Goal: Information Seeking & Learning: Learn about a topic

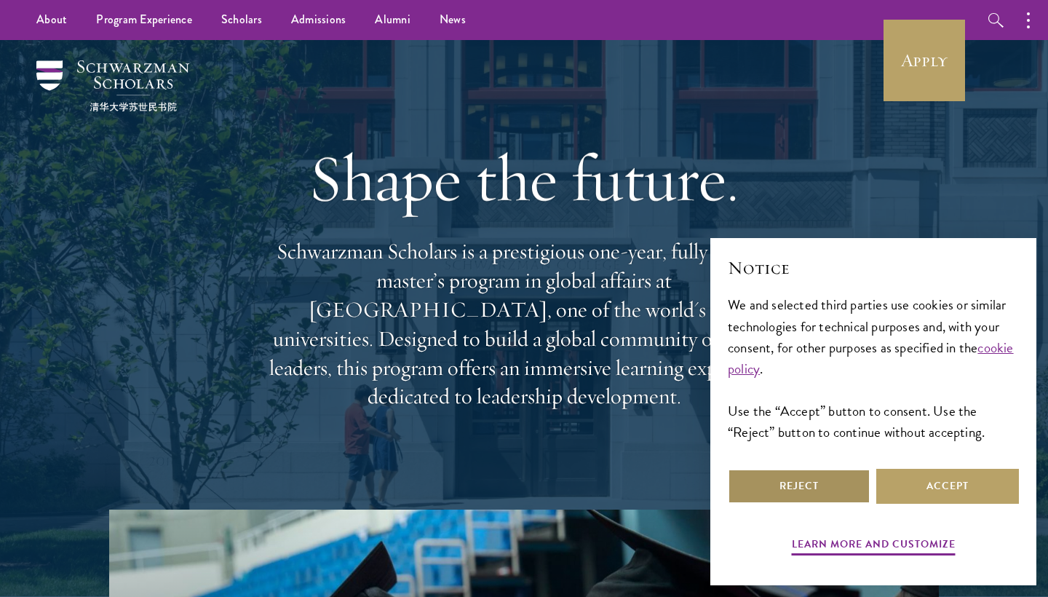
click at [793, 499] on button "Reject" at bounding box center [799, 486] width 143 height 35
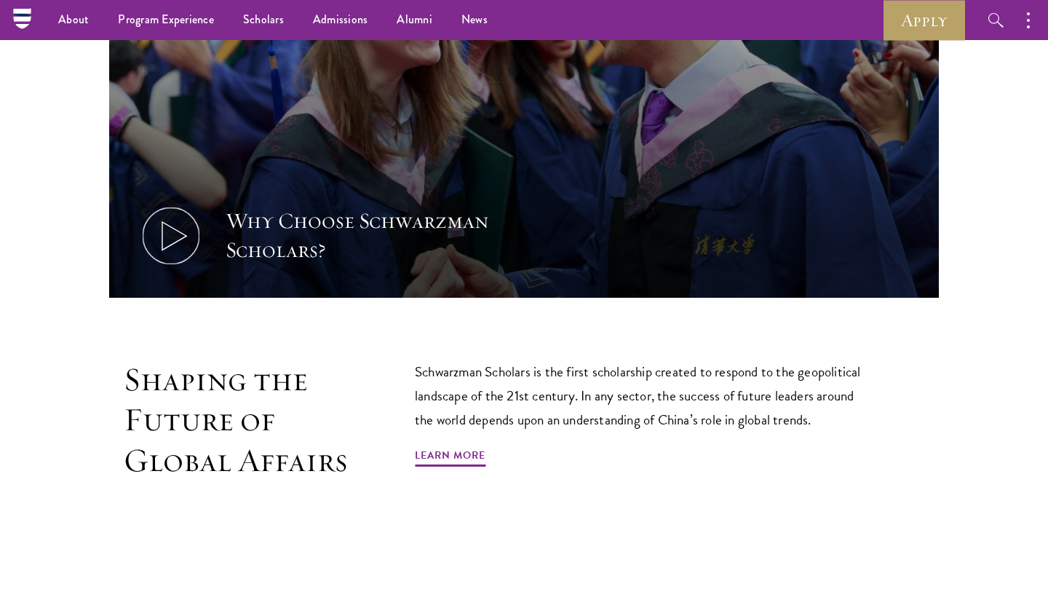
scroll to position [510, 0]
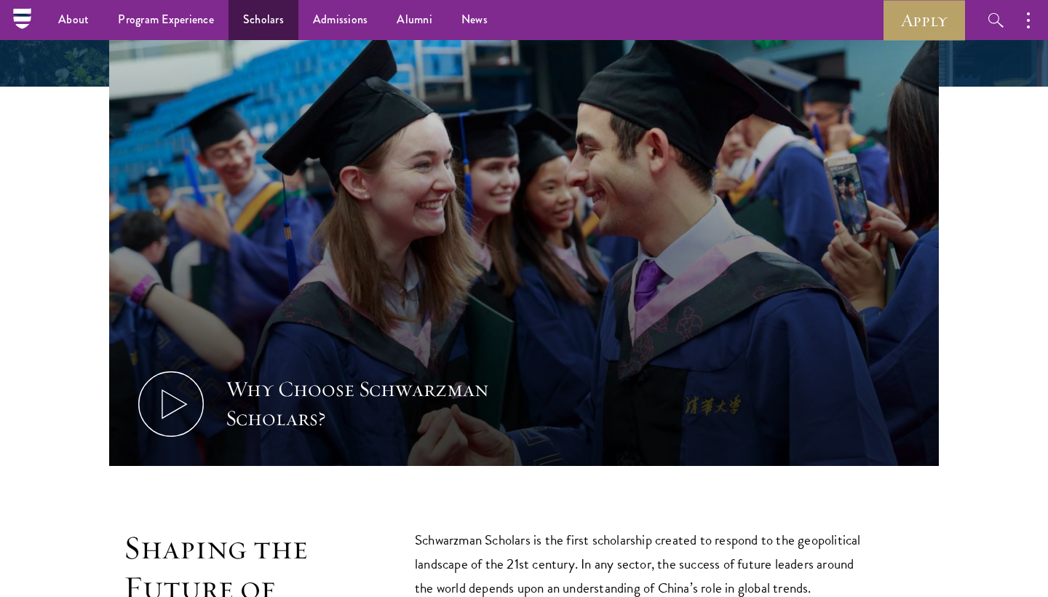
click at [242, 23] on link "Scholars" at bounding box center [264, 20] width 70 height 40
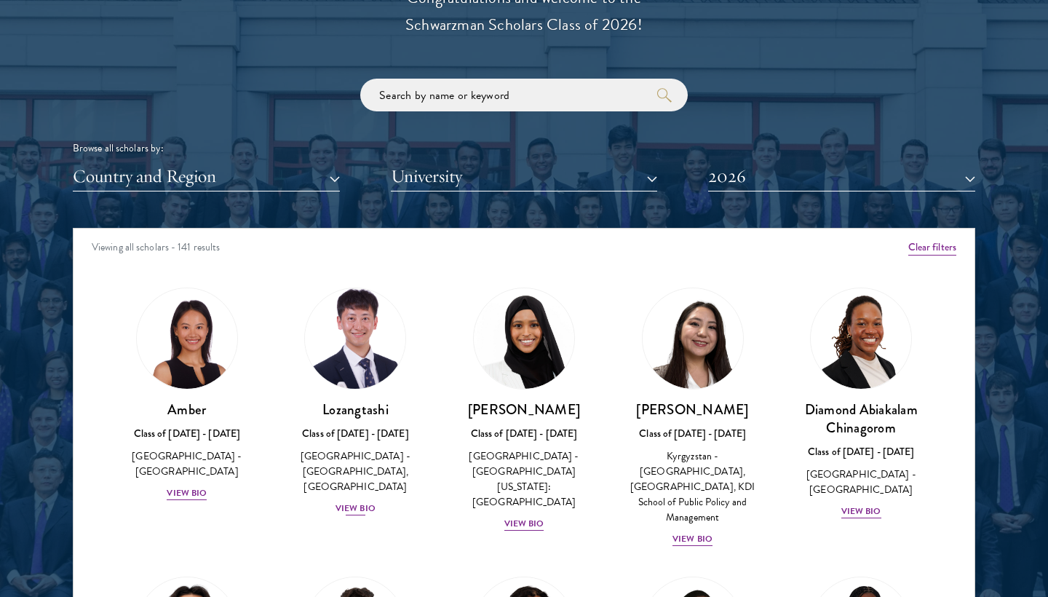
scroll to position [1719, 0]
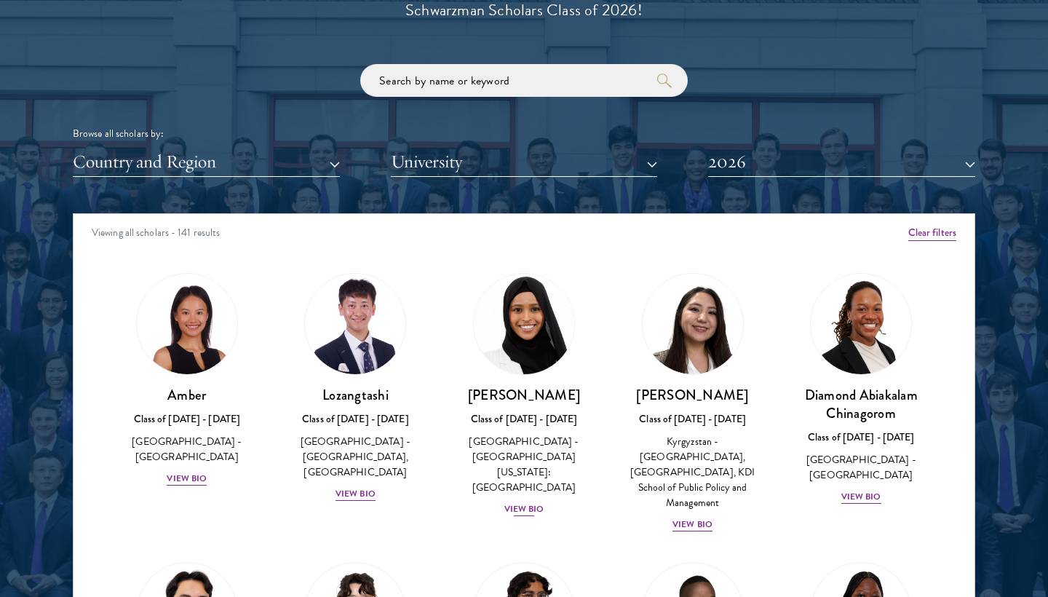
click at [526, 305] on img at bounding box center [524, 324] width 111 height 111
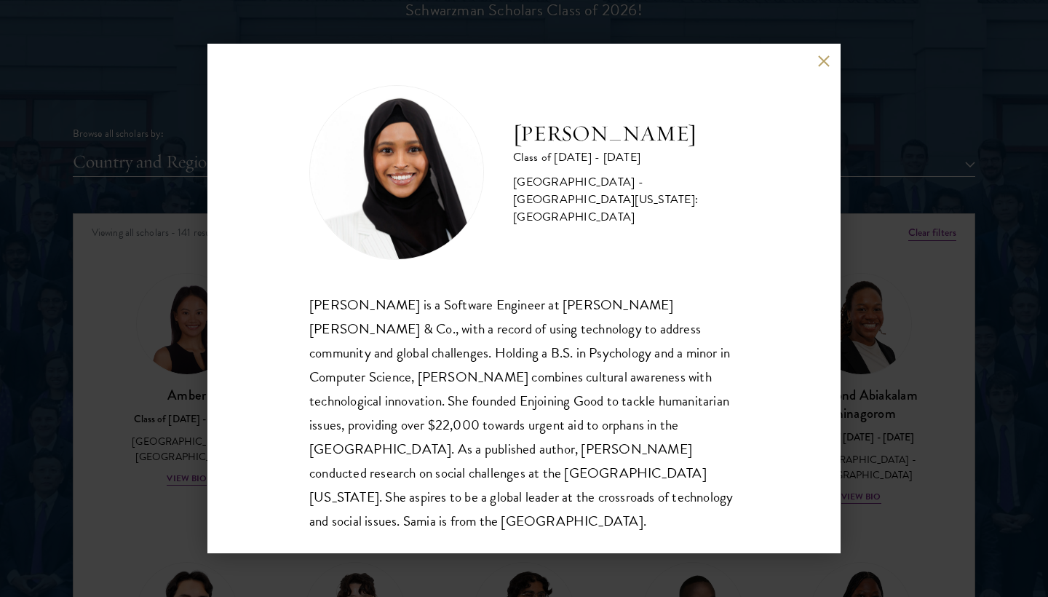
scroll to position [1, 0]
click at [825, 63] on button at bounding box center [823, 61] width 12 height 12
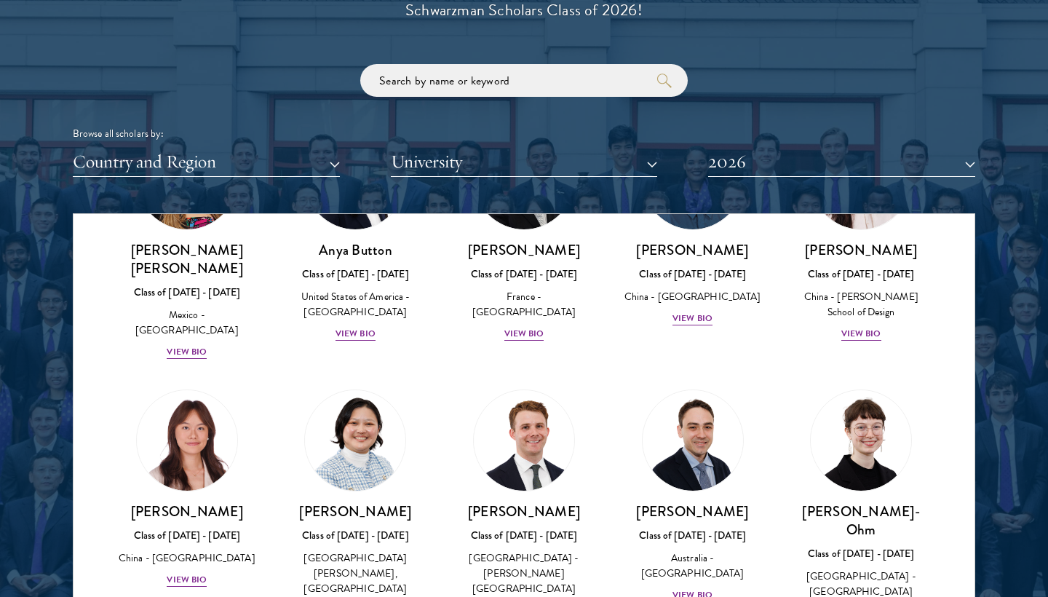
scroll to position [1247, 0]
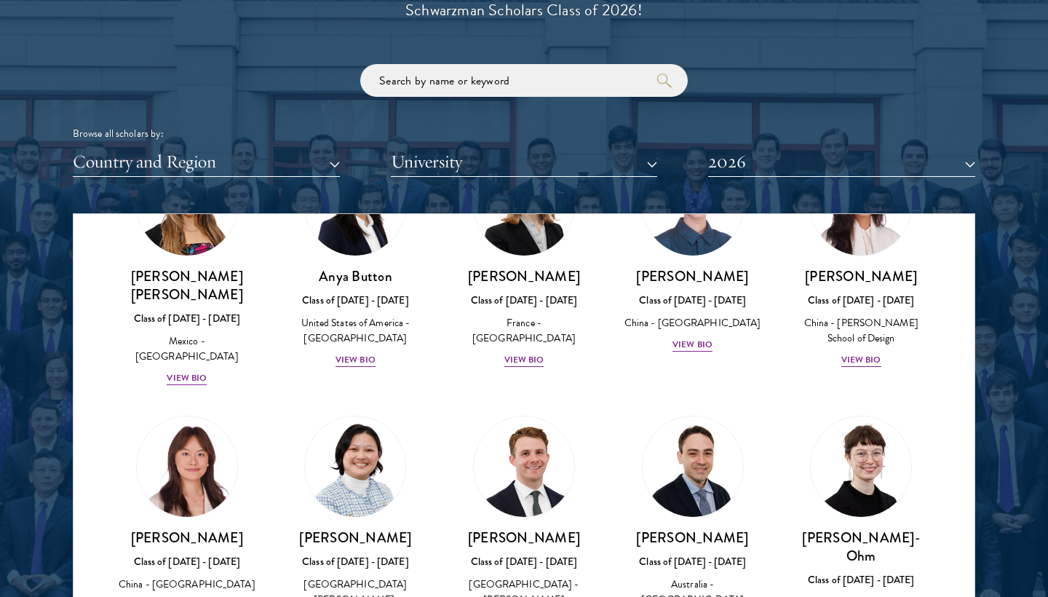
click at [261, 162] on button "Country and Region" at bounding box center [206, 162] width 267 height 30
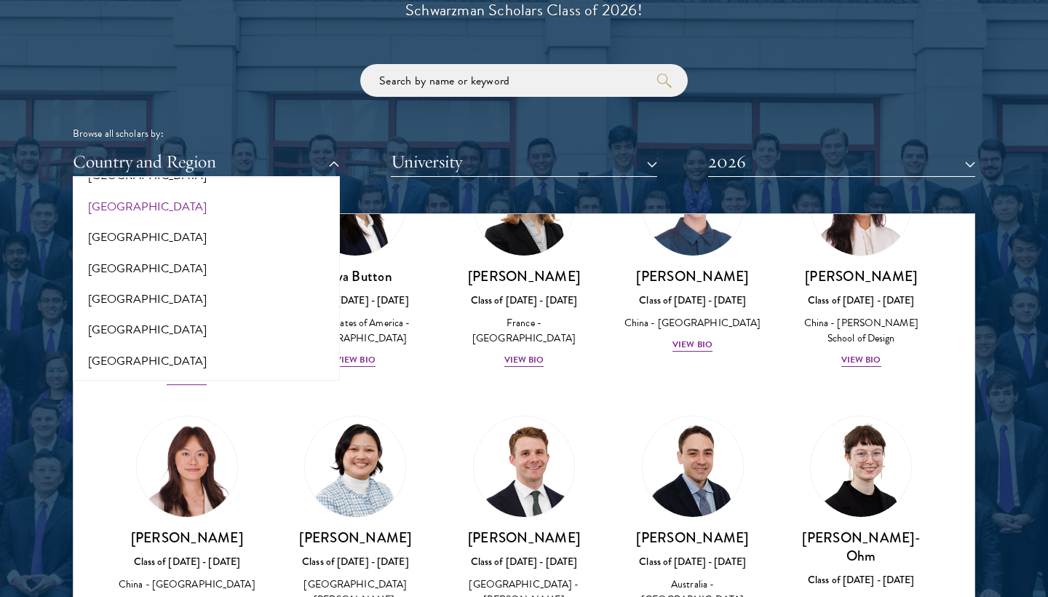
scroll to position [426, 0]
click at [194, 295] on button "[GEOGRAPHIC_DATA]" at bounding box center [206, 302] width 258 height 31
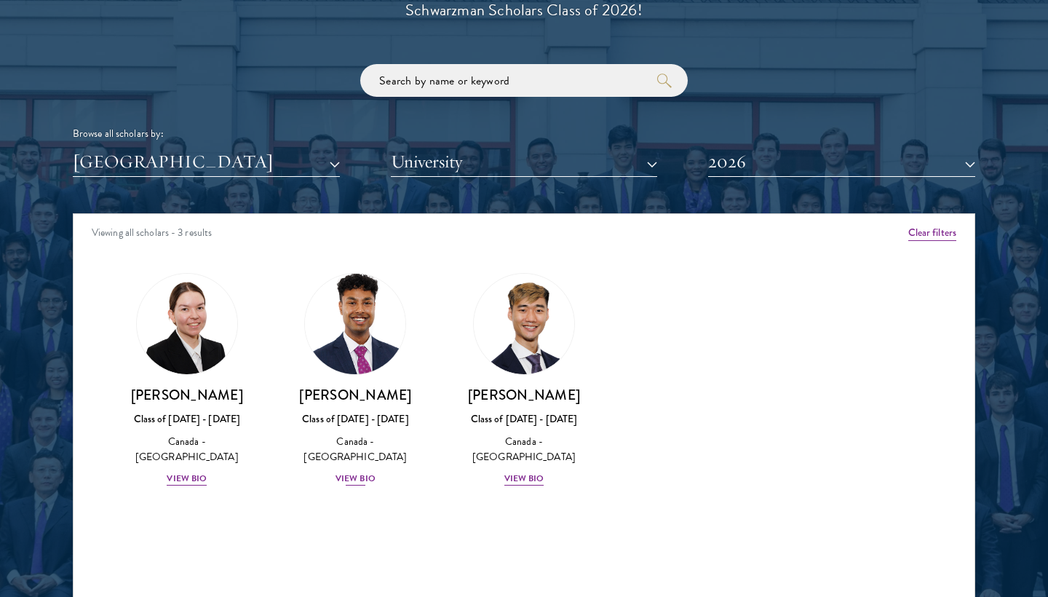
click at [345, 336] on img at bounding box center [355, 324] width 111 height 111
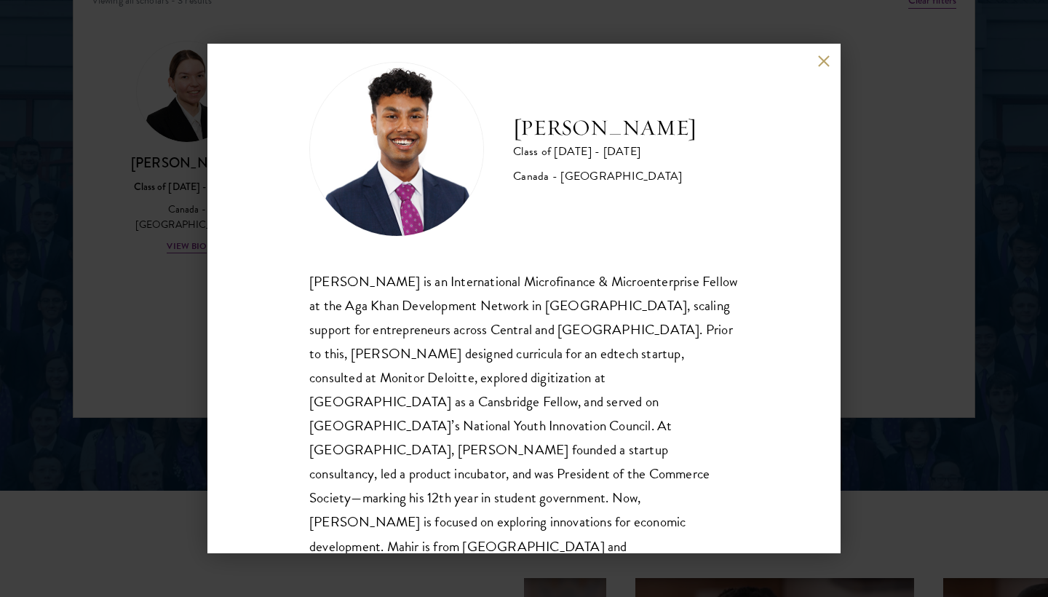
scroll to position [1957, 0]
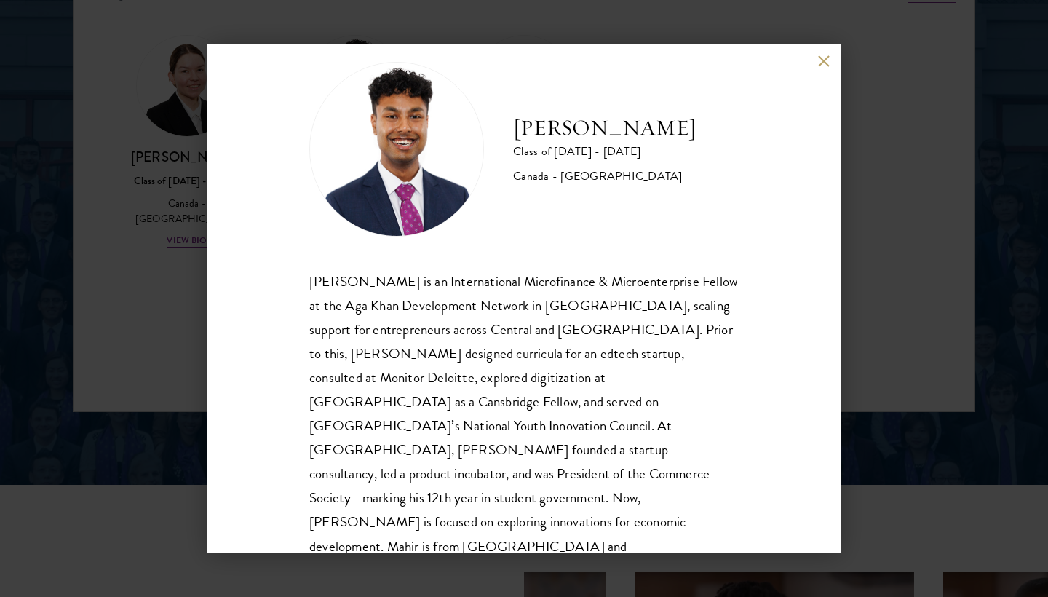
click at [818, 59] on button at bounding box center [823, 61] width 12 height 12
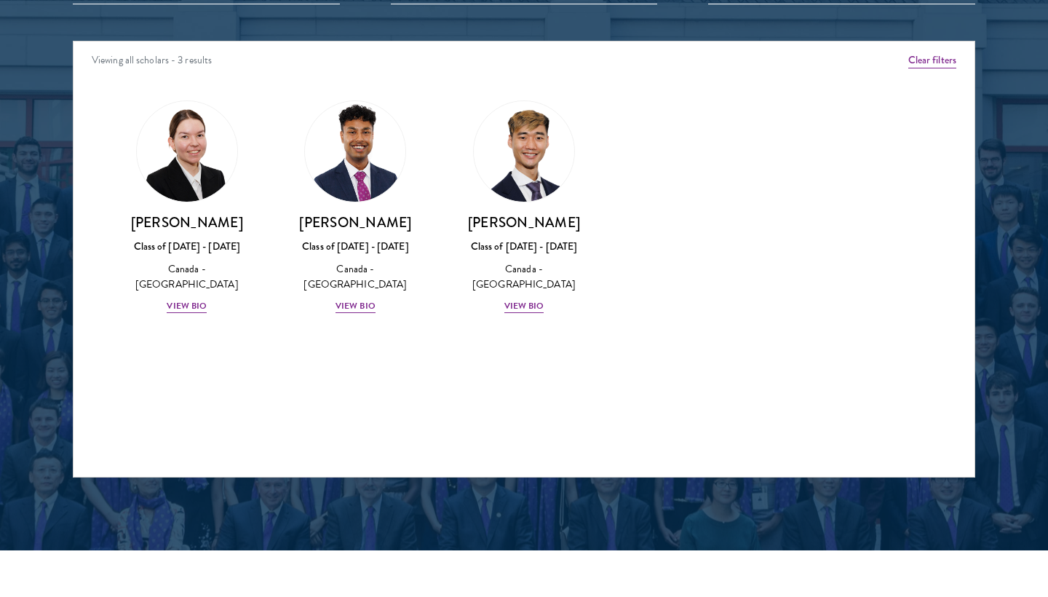
scroll to position [1810, 0]
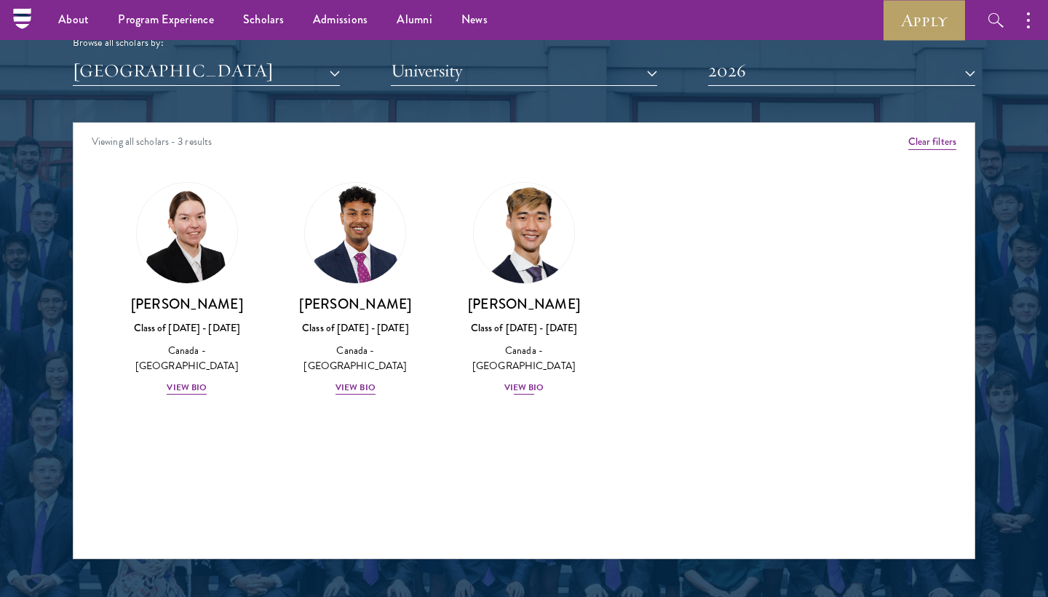
click at [488, 238] on img at bounding box center [524, 233] width 111 height 111
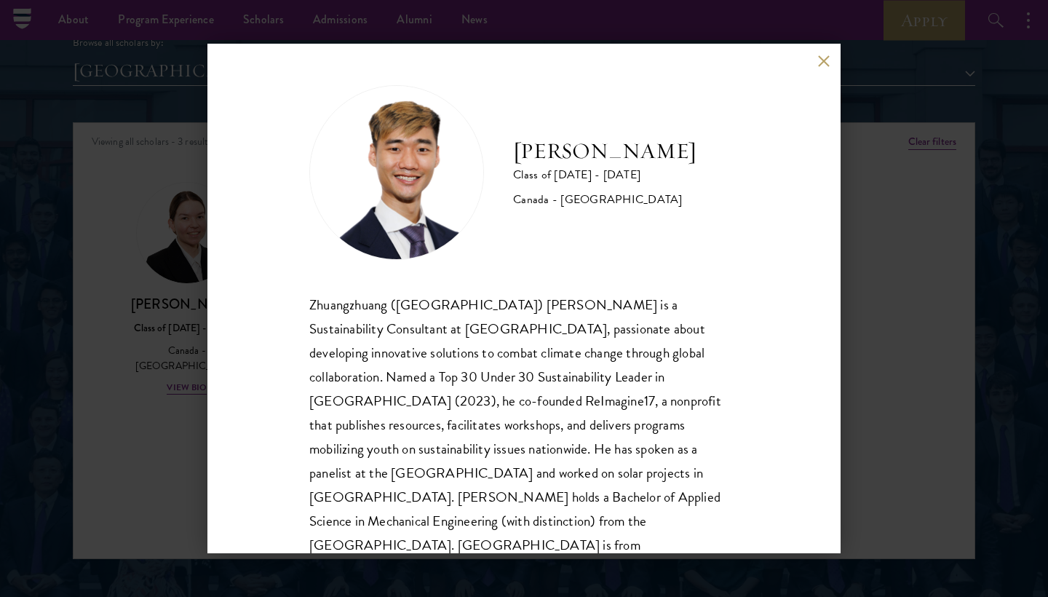
scroll to position [1, 0]
click at [817, 63] on button at bounding box center [823, 61] width 12 height 12
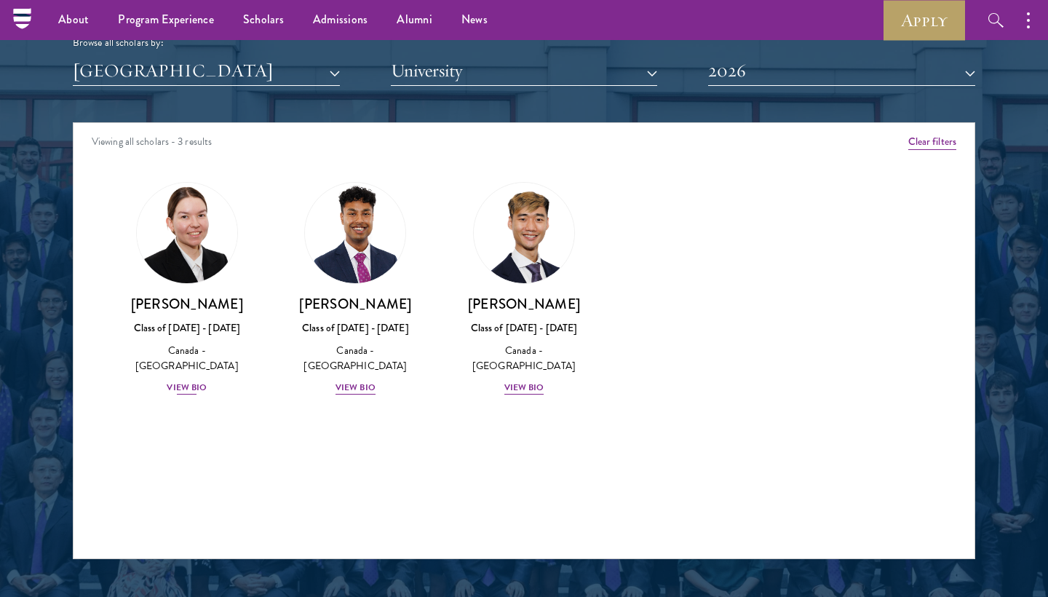
click at [202, 215] on img at bounding box center [187, 233] width 111 height 111
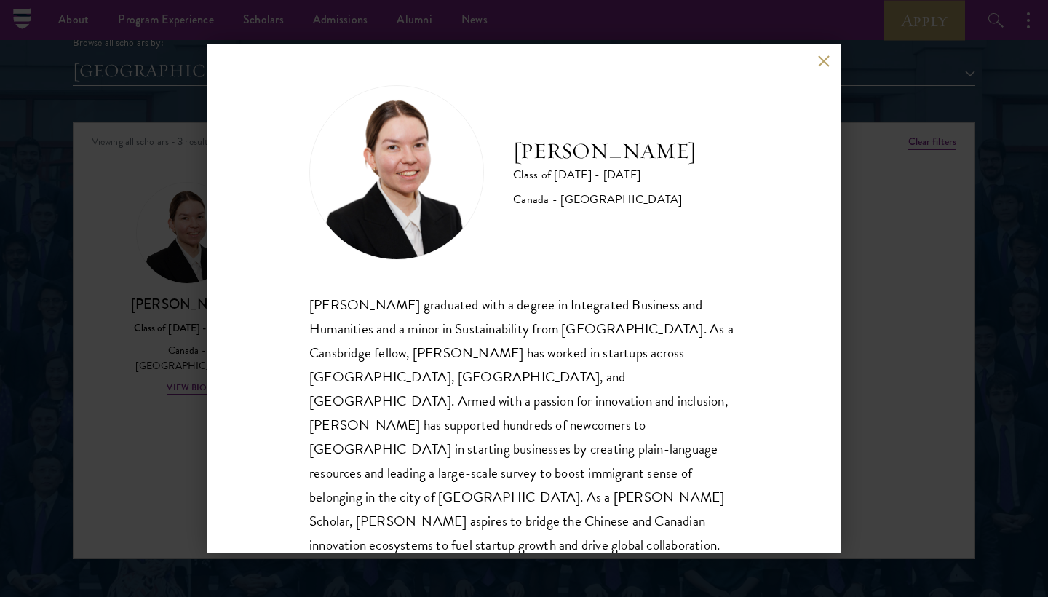
scroll to position [1, 0]
click at [822, 58] on button at bounding box center [823, 61] width 12 height 12
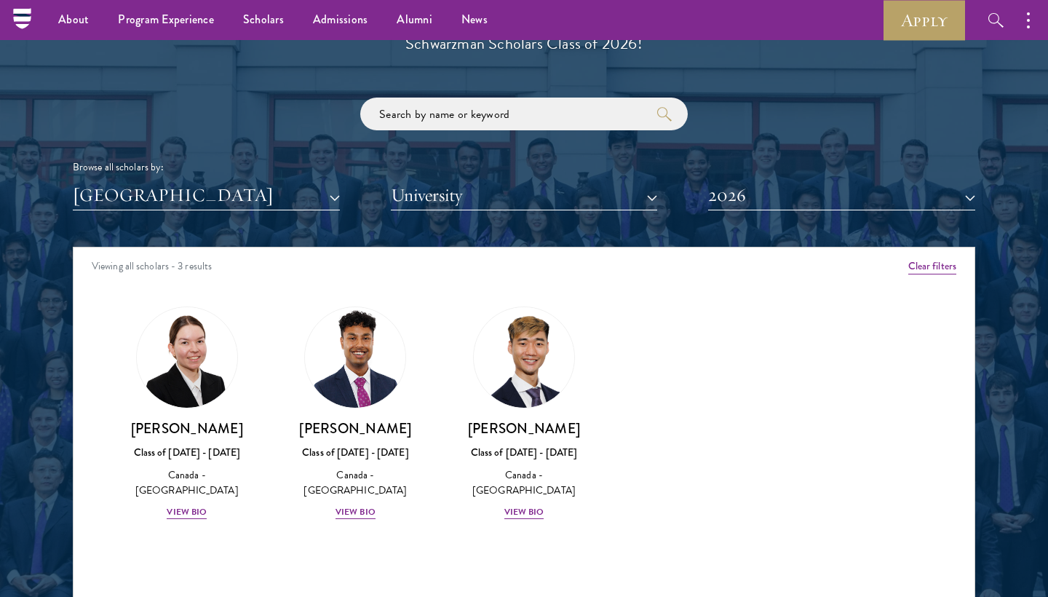
scroll to position [1678, 0]
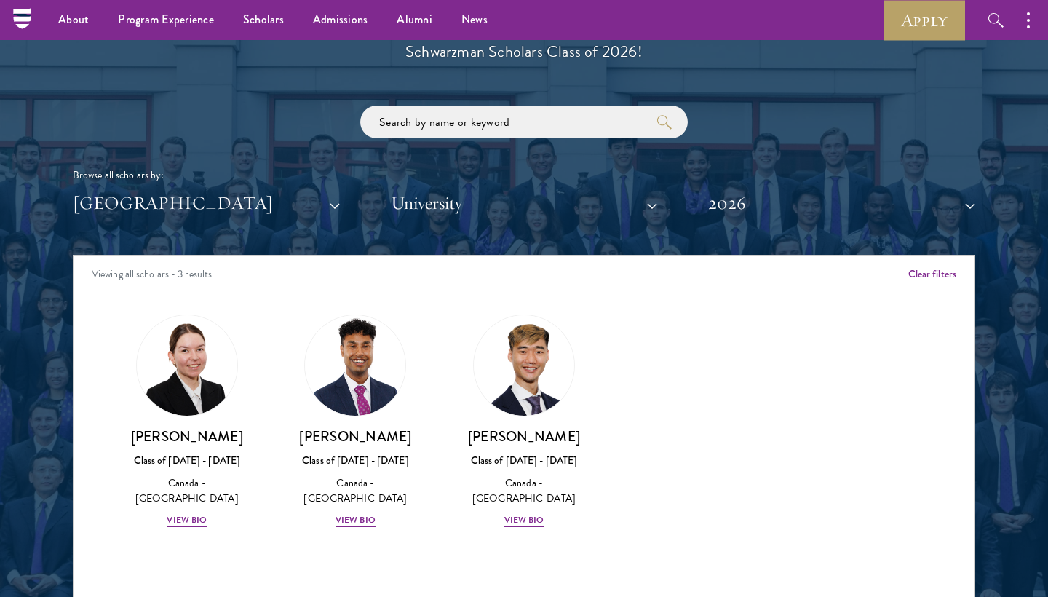
click at [195, 202] on button "[GEOGRAPHIC_DATA]" at bounding box center [206, 203] width 267 height 30
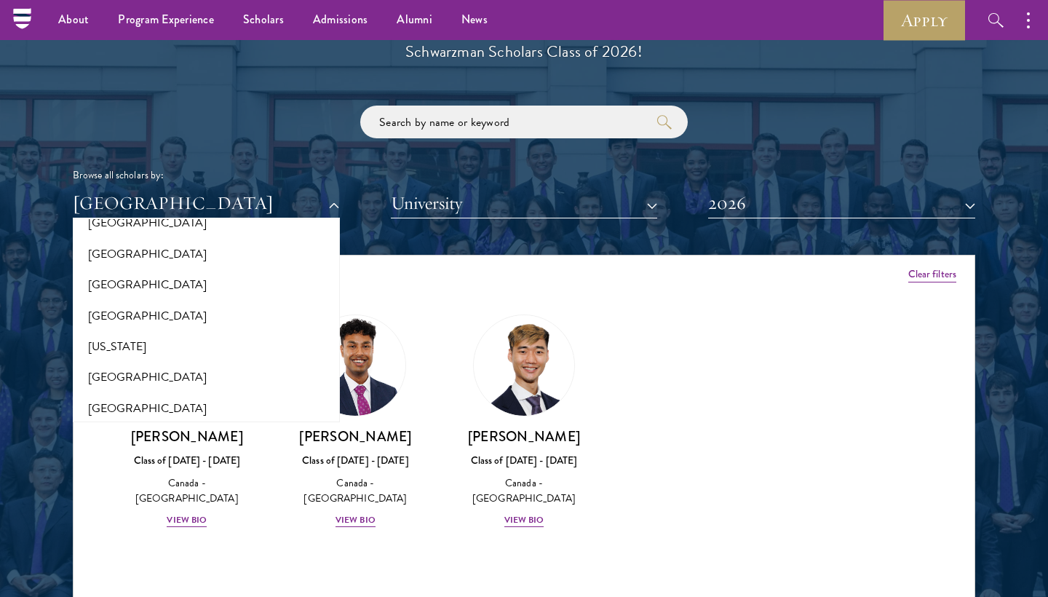
scroll to position [782, 0]
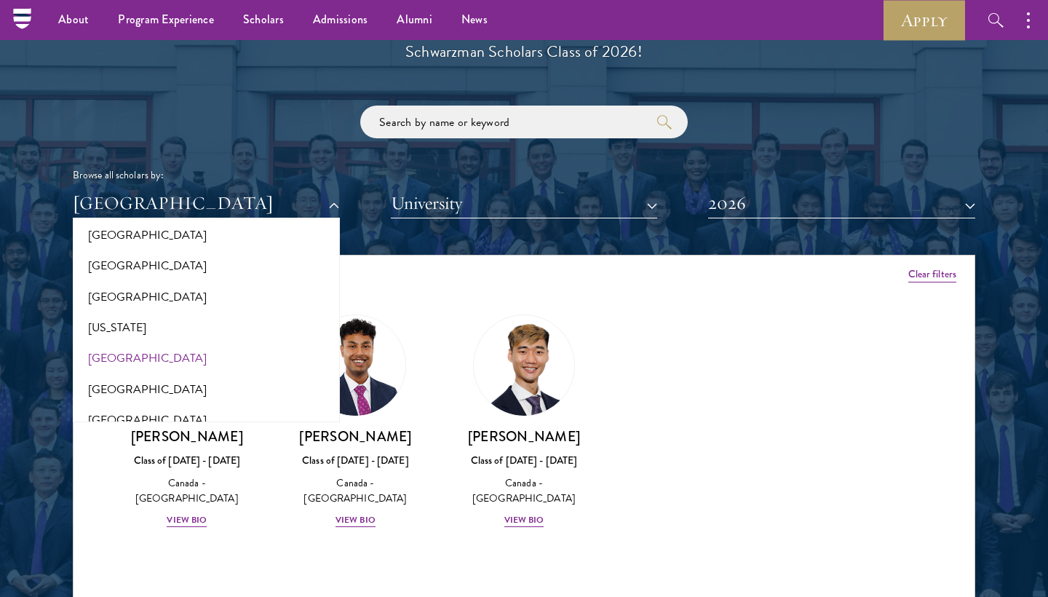
click at [156, 347] on button "[GEOGRAPHIC_DATA]" at bounding box center [206, 358] width 258 height 31
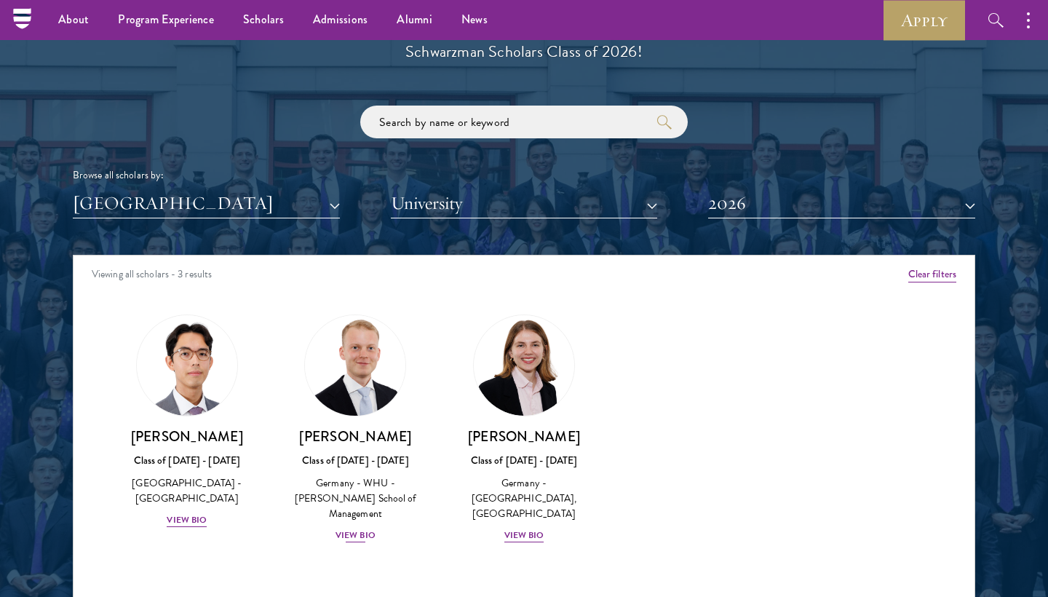
click at [371, 341] on img at bounding box center [355, 365] width 111 height 111
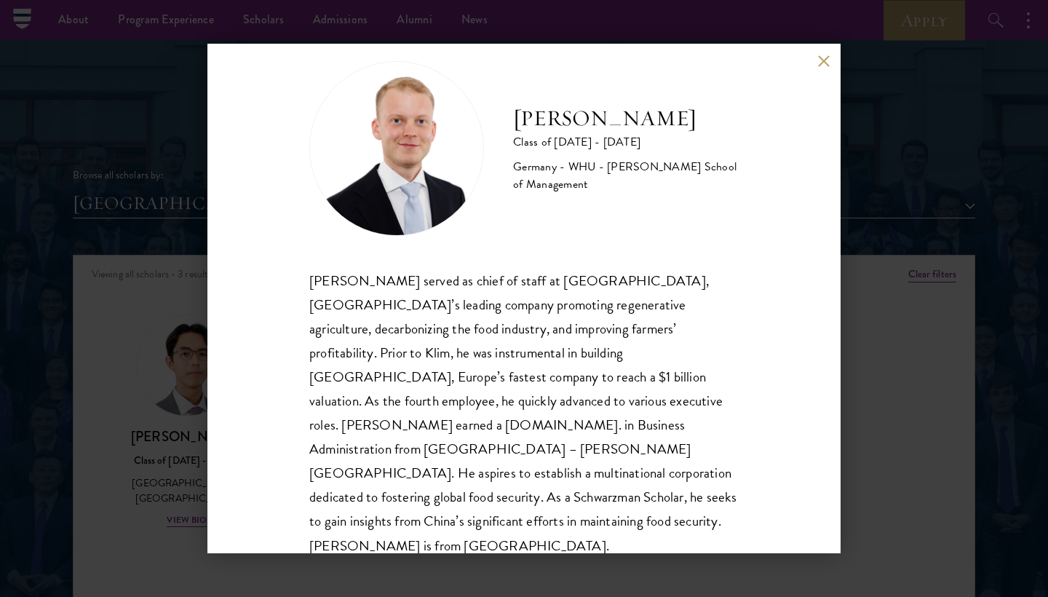
scroll to position [25, 0]
click at [528, 119] on h2 "[PERSON_NAME]" at bounding box center [626, 119] width 226 height 29
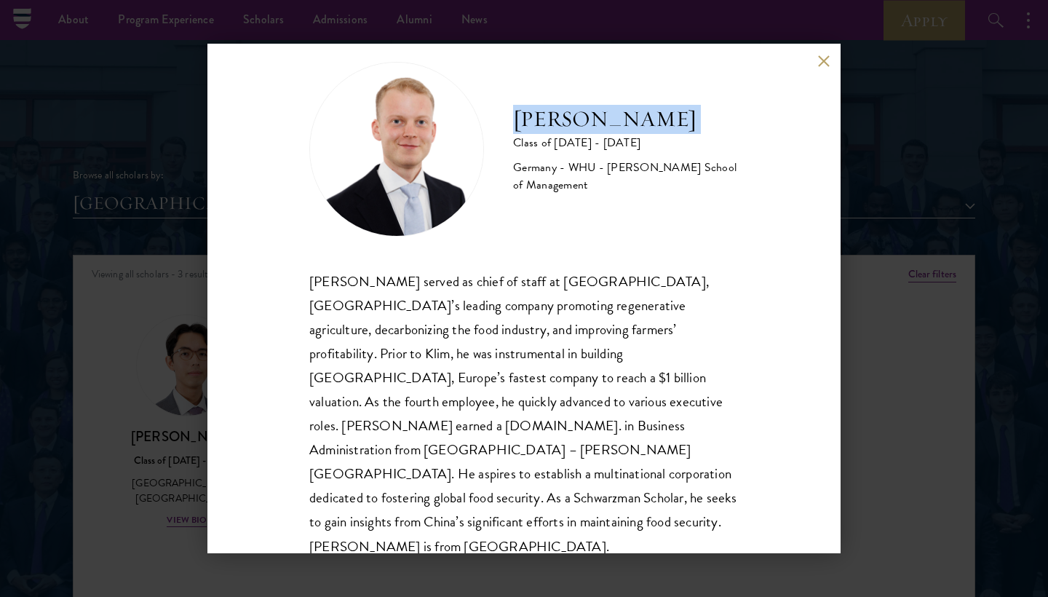
click at [528, 119] on h2 "[PERSON_NAME]" at bounding box center [626, 119] width 226 height 29
copy div "[PERSON_NAME]"
click at [823, 66] on button at bounding box center [823, 61] width 12 height 12
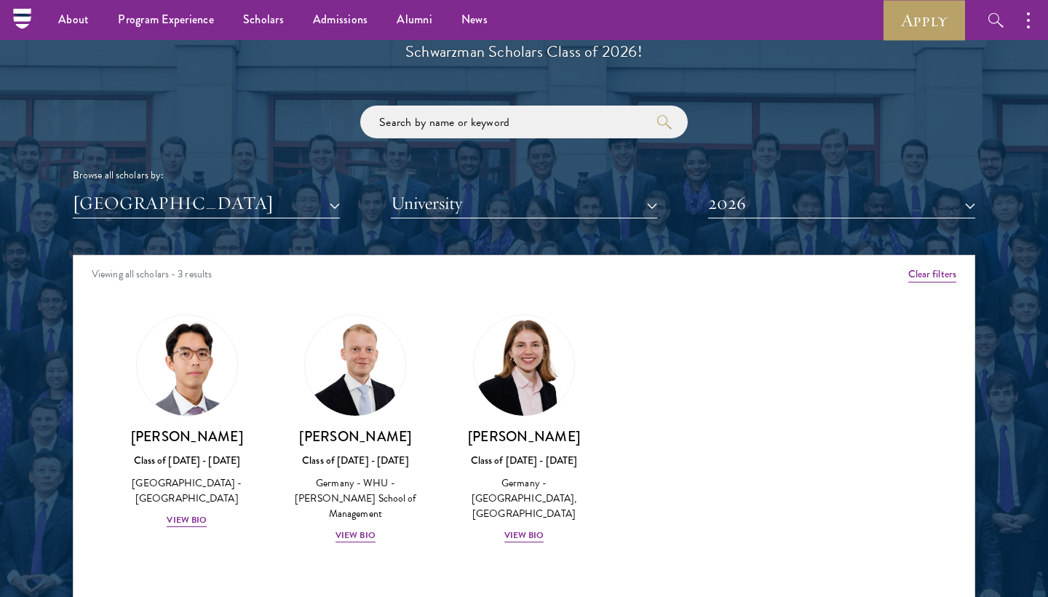
click at [227, 191] on button "[GEOGRAPHIC_DATA]" at bounding box center [206, 203] width 267 height 30
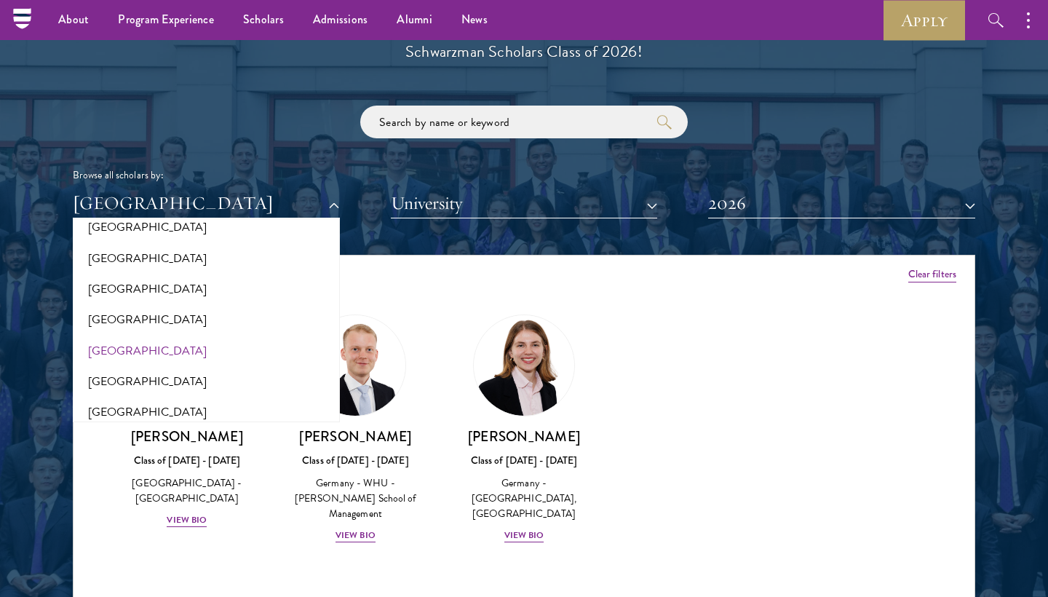
scroll to position [2378, 0]
click at [164, 365] on button "[GEOGRAPHIC_DATA]" at bounding box center [206, 380] width 258 height 31
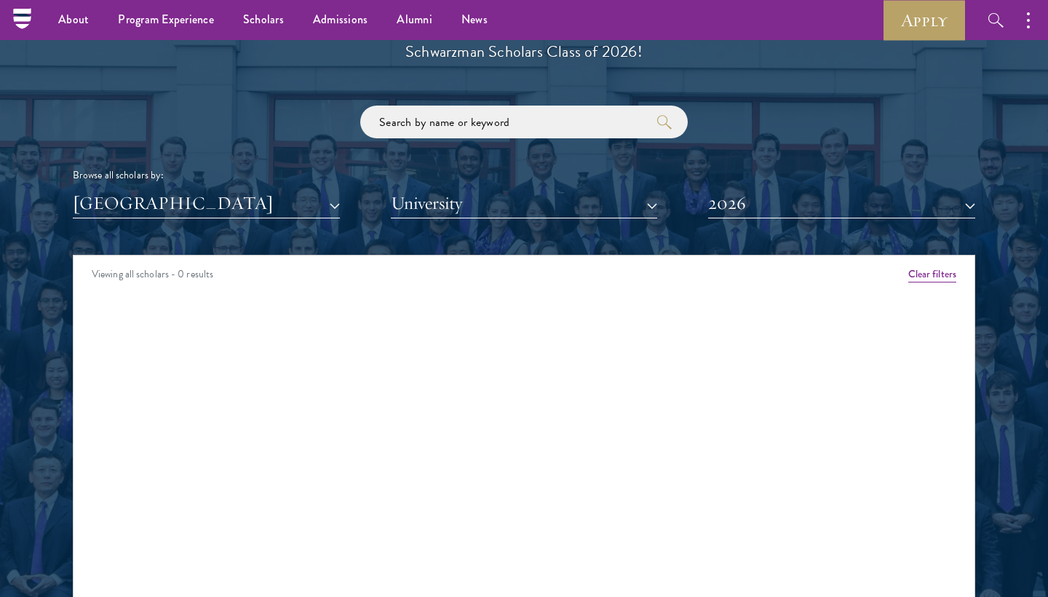
click at [745, 210] on button "2026" at bounding box center [841, 203] width 267 height 30
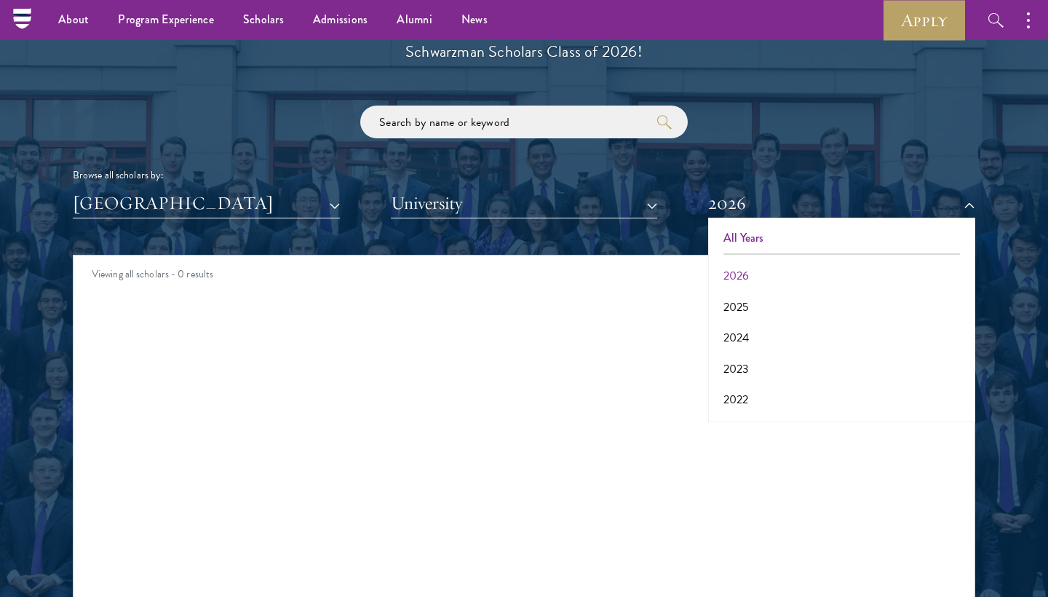
click at [745, 229] on button "All Years" at bounding box center [841, 238] width 258 height 31
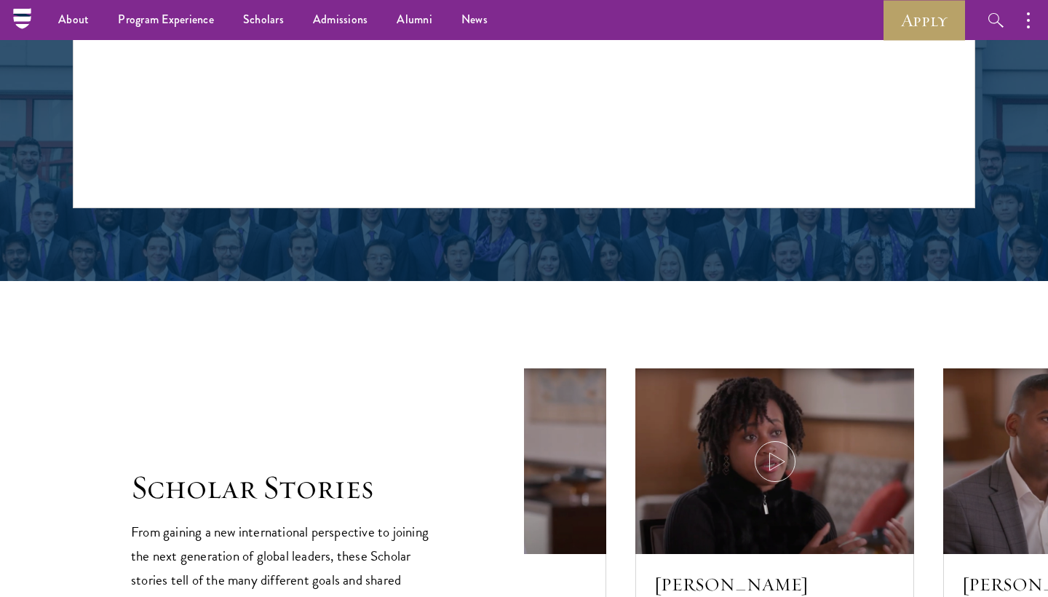
scroll to position [1924, 0]
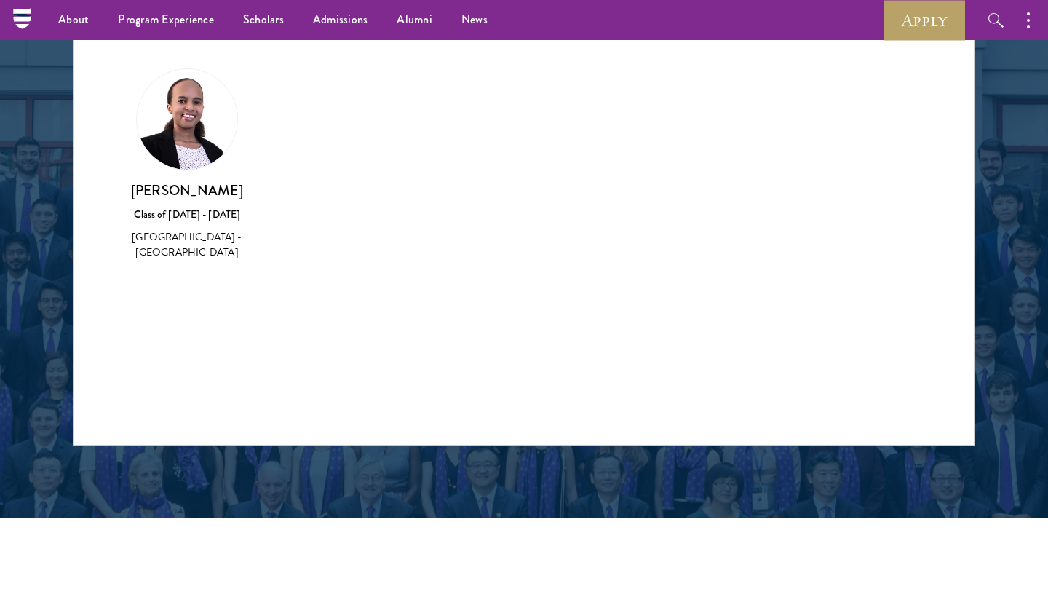
click at [175, 140] on img at bounding box center [187, 119] width 100 height 100
click at [202, 191] on h3 "[PERSON_NAME]" at bounding box center [187, 190] width 140 height 18
click at [197, 114] on img at bounding box center [187, 119] width 100 height 100
click at [182, 188] on h3 "[PERSON_NAME]" at bounding box center [187, 190] width 140 height 18
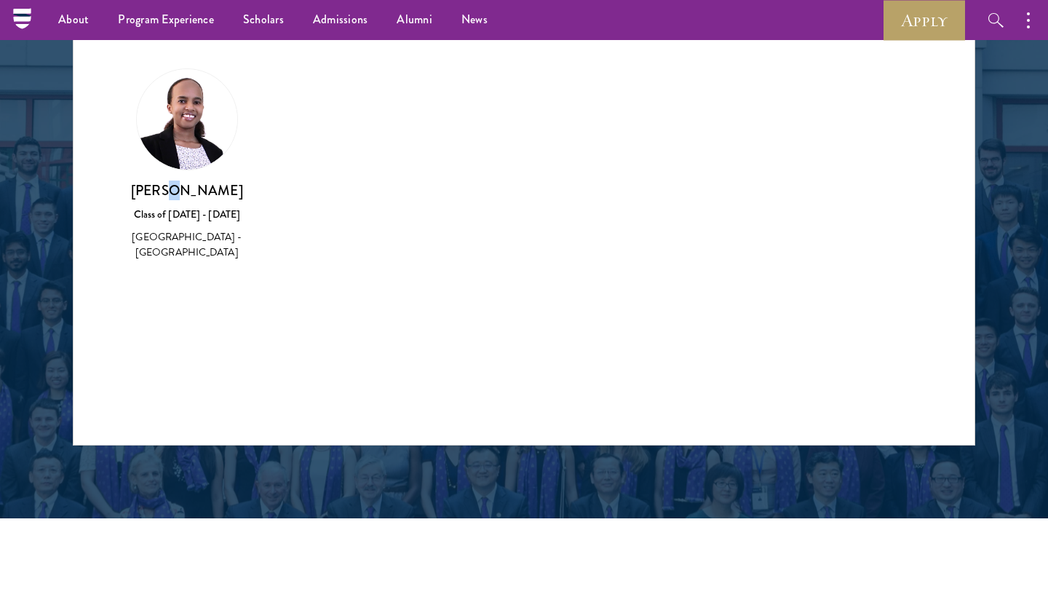
click at [182, 188] on h3 "[PERSON_NAME]" at bounding box center [187, 190] width 140 height 18
drag, startPoint x: 148, startPoint y: 184, endPoint x: 253, endPoint y: 248, distance: 122.2
click at [253, 248] on div "[PERSON_NAME] Class of [DATE] - [DATE] [GEOGRAPHIC_DATA] - [GEOGRAPHIC_DATA]" at bounding box center [187, 165] width 169 height 222
copy div "[PERSON_NAME] Class of [DATE] - [DATE] [GEOGRAPHIC_DATA] - [GEOGRAPHIC_DATA]"
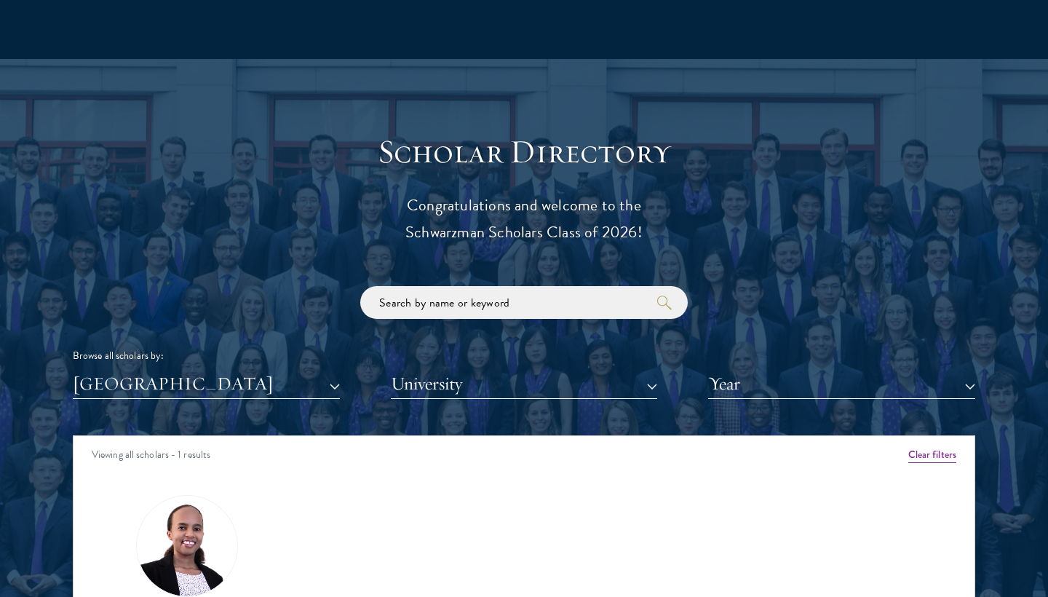
scroll to position [1560, 0]
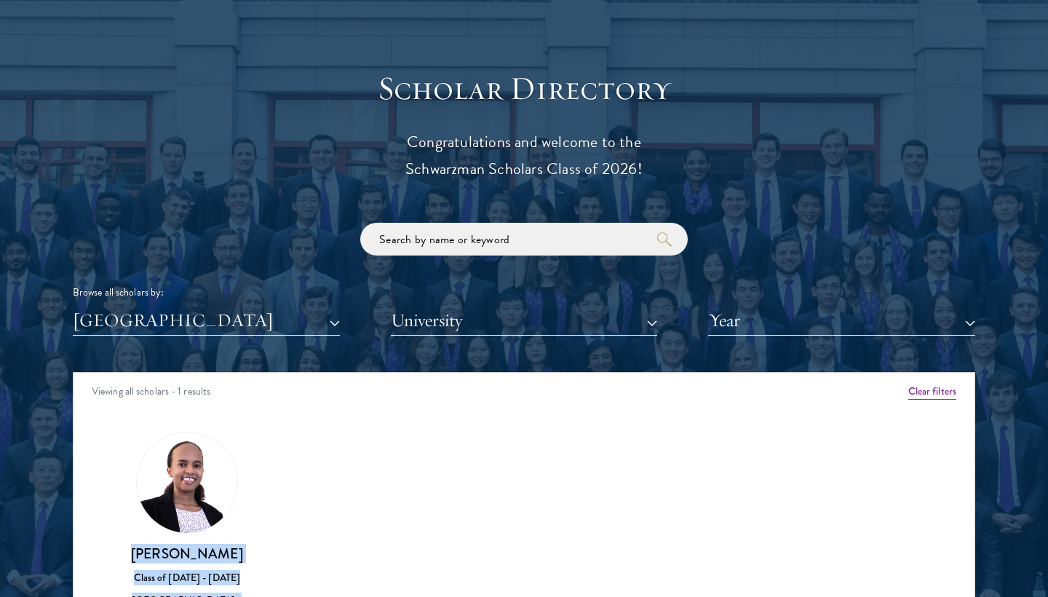
click at [293, 318] on button "[GEOGRAPHIC_DATA]" at bounding box center [206, 321] width 267 height 30
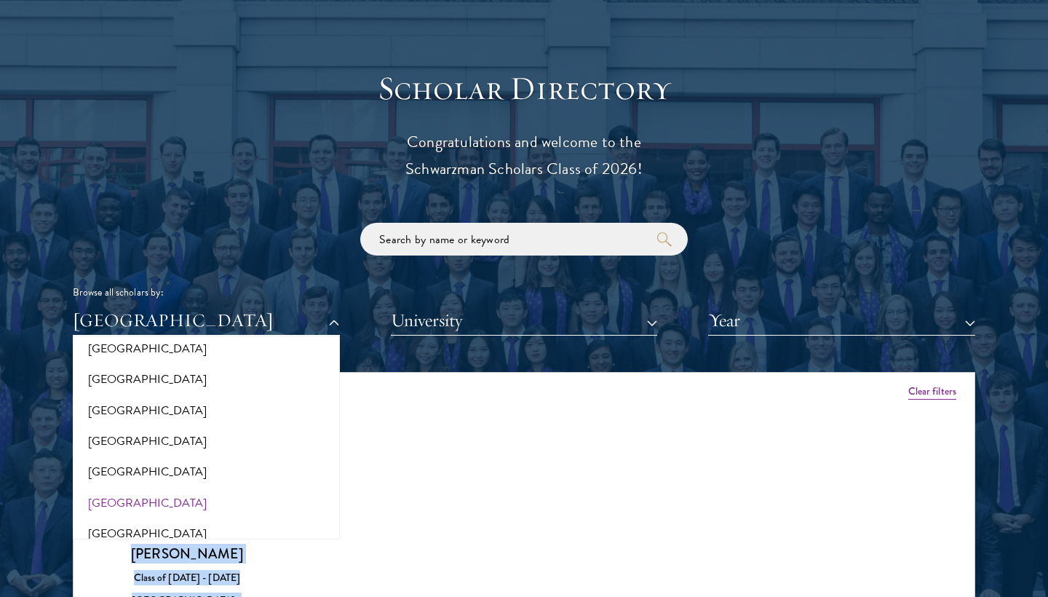
scroll to position [387, 0]
click at [194, 490] on button "[GEOGRAPHIC_DATA]" at bounding box center [206, 500] width 258 height 31
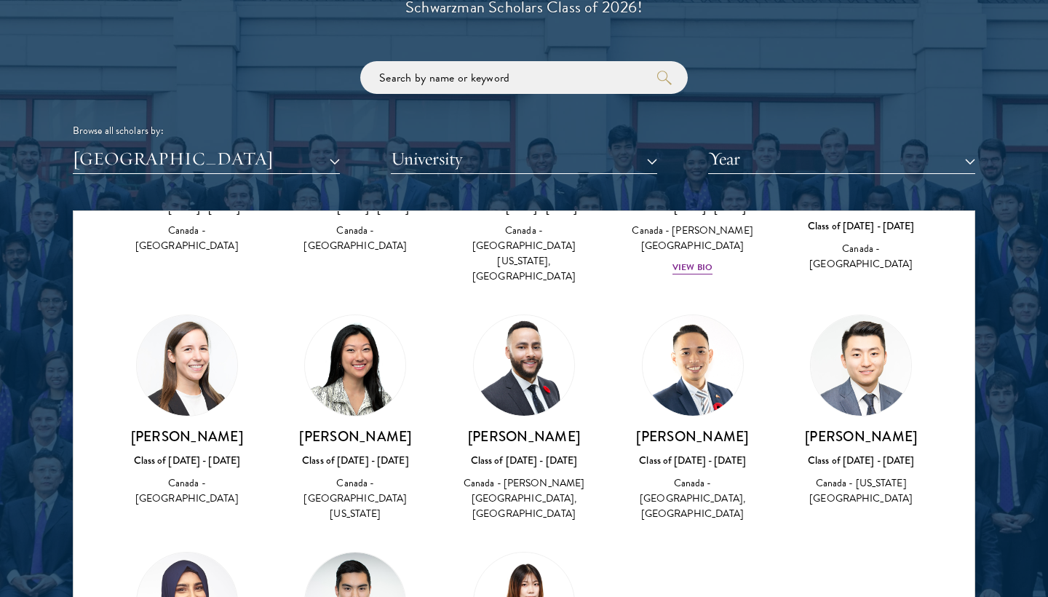
scroll to position [1439, 0]
click at [352, 553] on img at bounding box center [355, 603] width 100 height 100
click at [347, 553] on img at bounding box center [355, 603] width 100 height 100
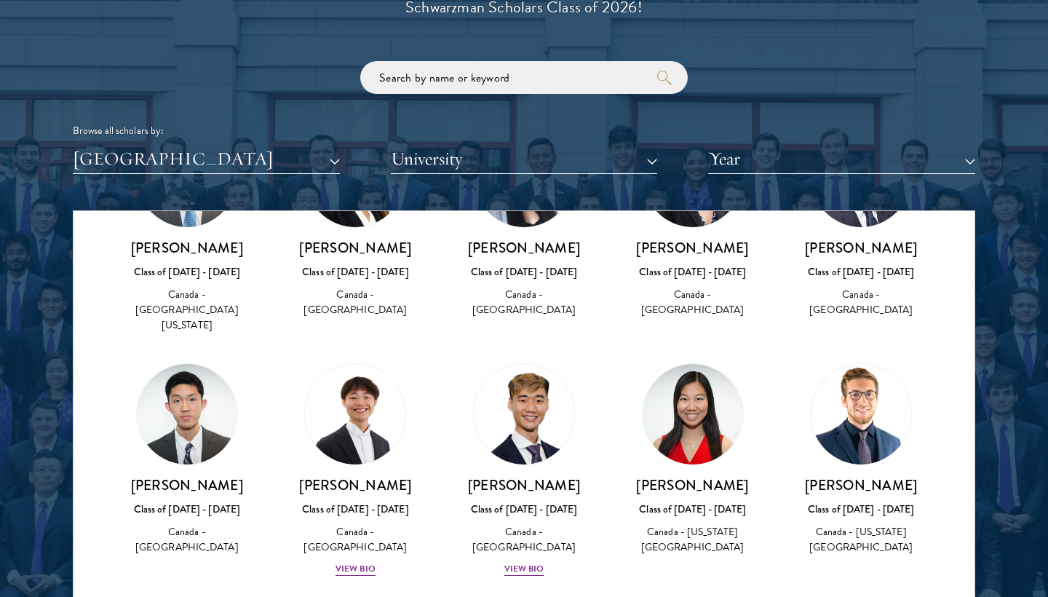
scroll to position [669, 0]
